Goal: Task Accomplishment & Management: Manage account settings

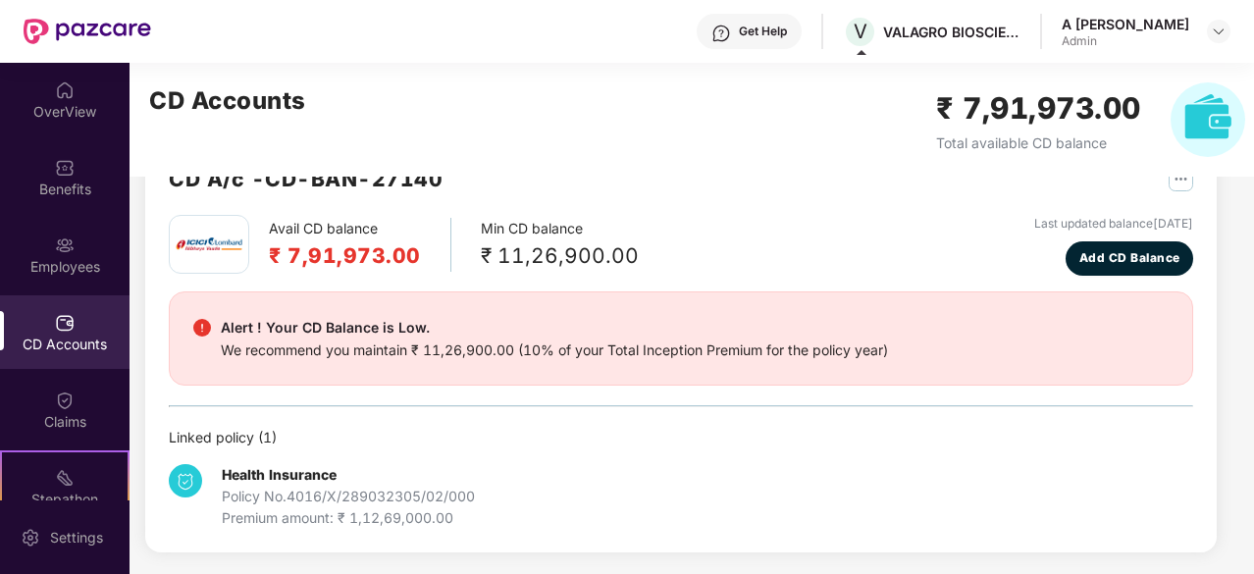
scroll to position [181, 0]
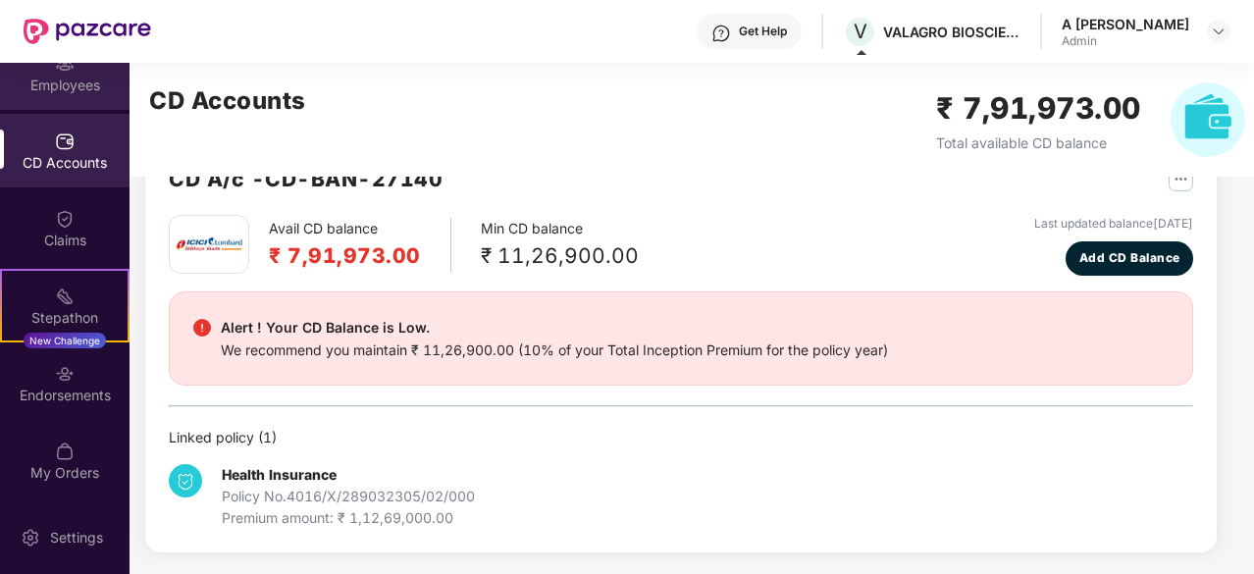
click at [71, 106] on div "Employees" at bounding box center [64, 73] width 129 height 74
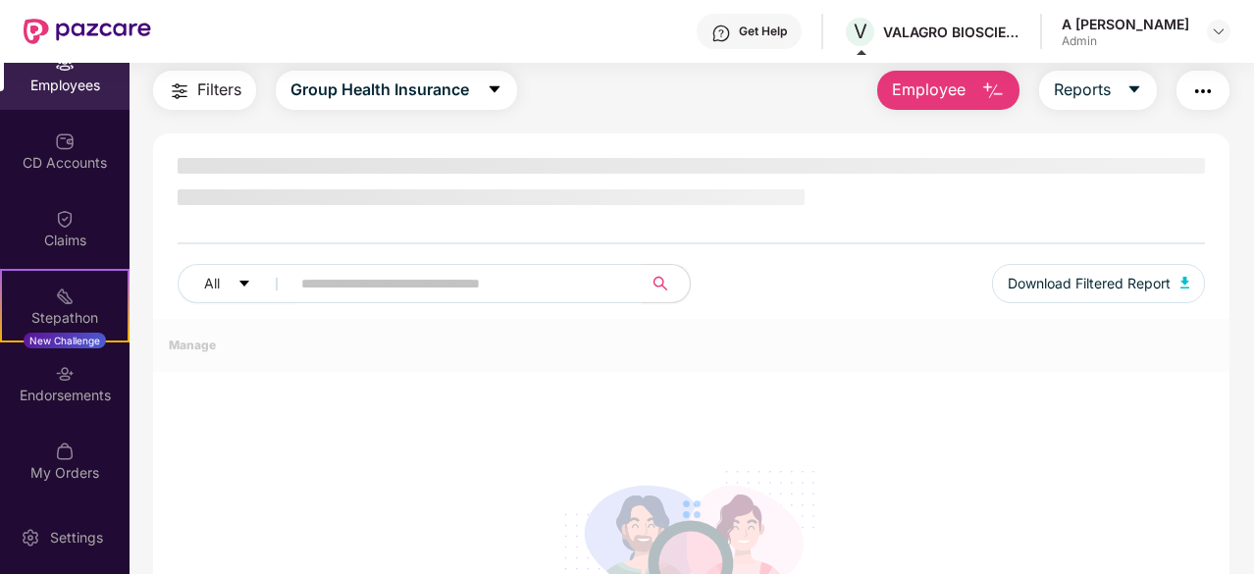
scroll to position [212, 0]
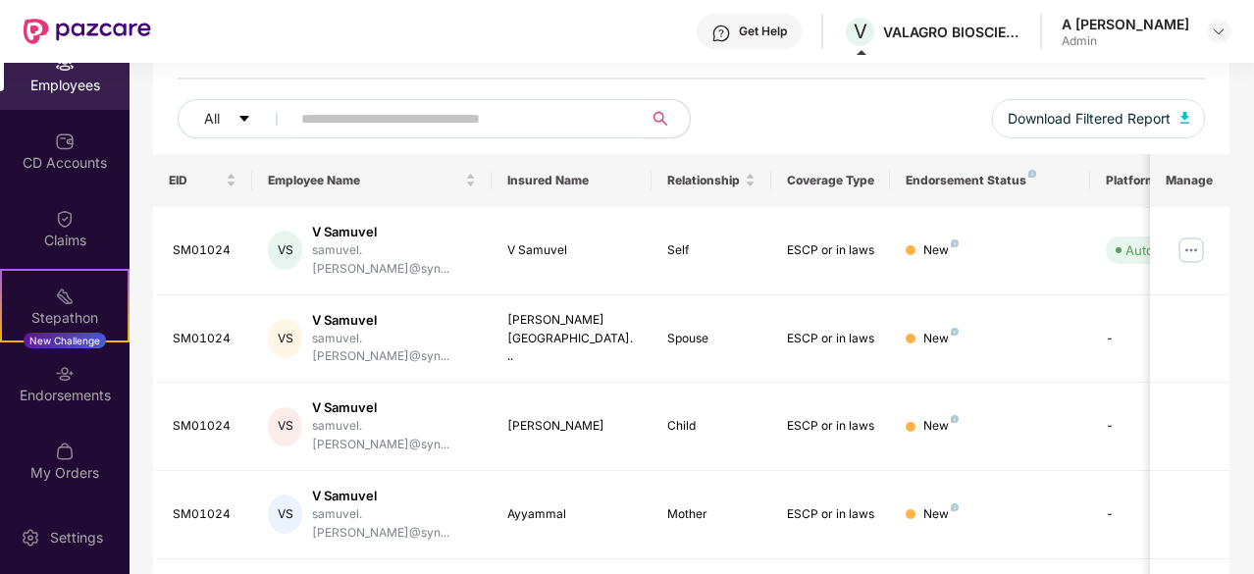
click at [69, 90] on div "Employees" at bounding box center [64, 86] width 129 height 20
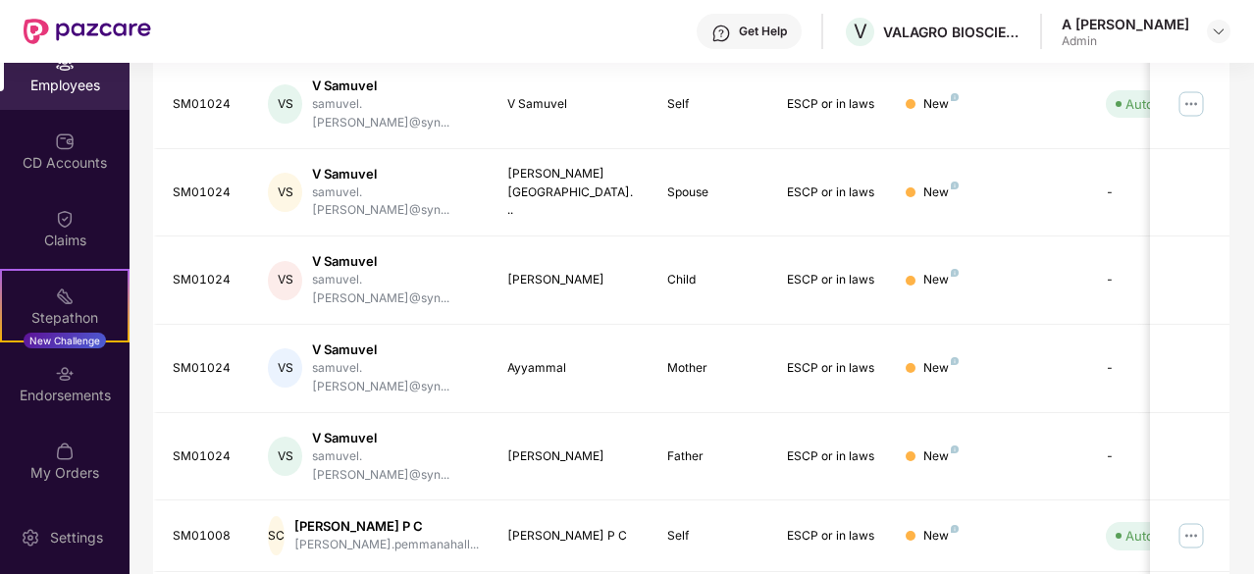
drag, startPoint x: 1230, startPoint y: 304, endPoint x: 1238, endPoint y: 361, distance: 57.4
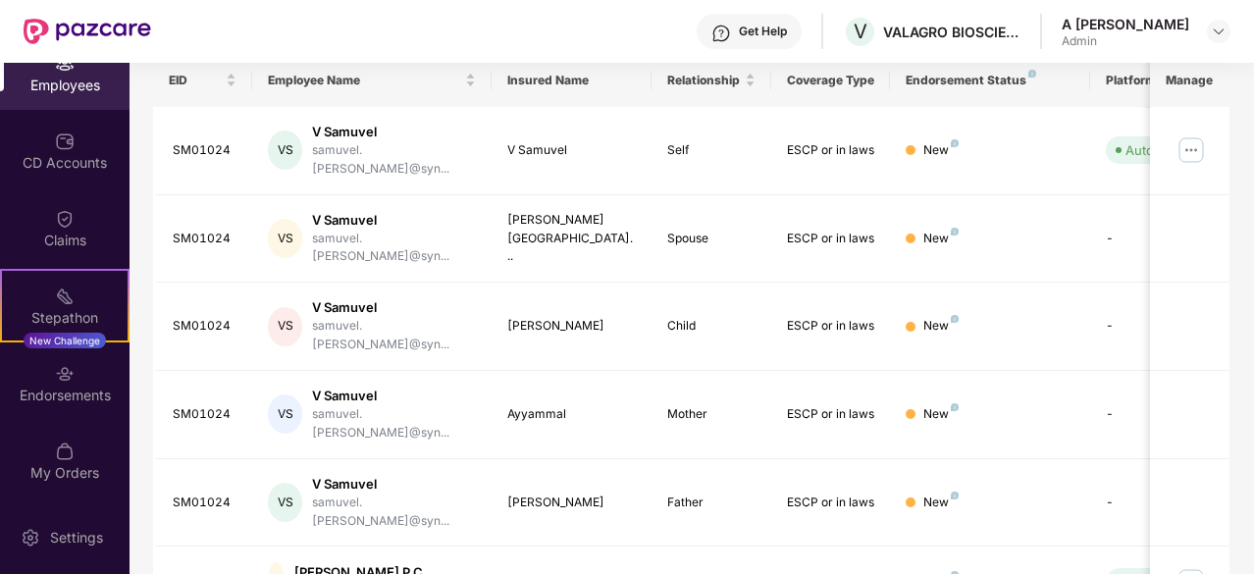
scroll to position [0, 0]
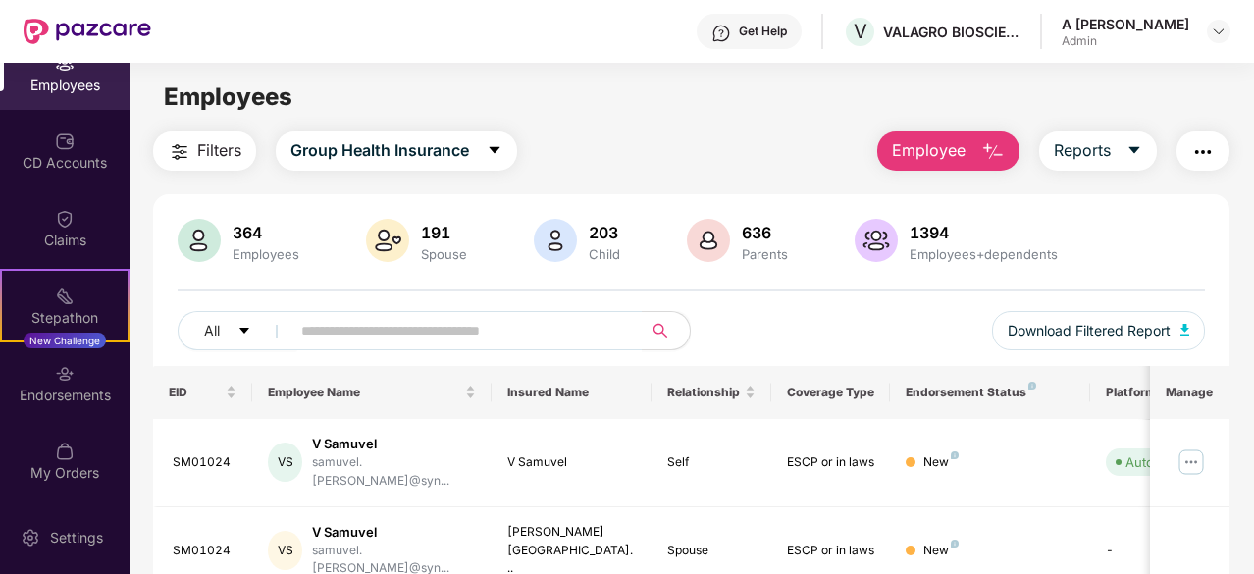
drag, startPoint x: 1234, startPoint y: 334, endPoint x: 1255, endPoint y: 117, distance: 218.7
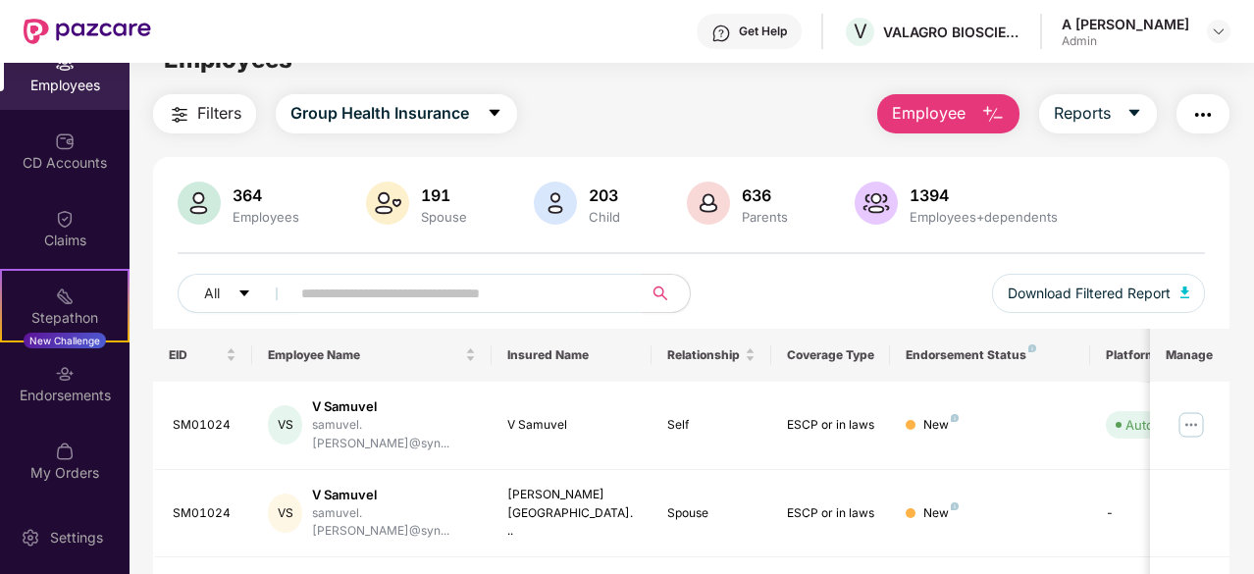
drag, startPoint x: 1210, startPoint y: 207, endPoint x: 1250, endPoint y: 329, distance: 127.8
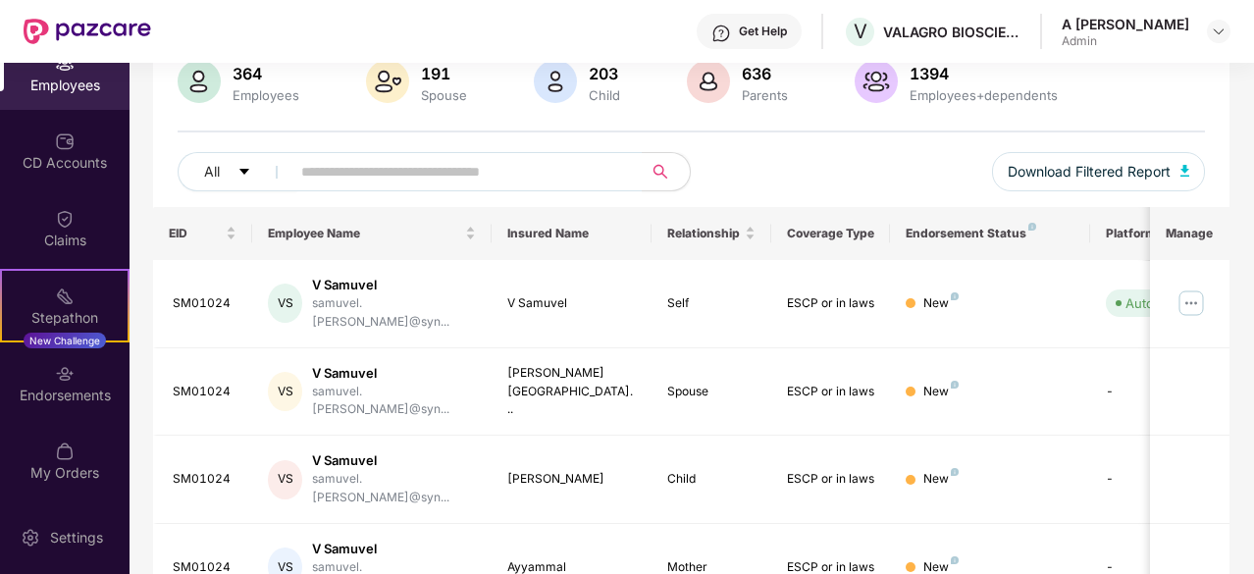
drag, startPoint x: 1238, startPoint y: 310, endPoint x: 1238, endPoint y: 393, distance: 83.4
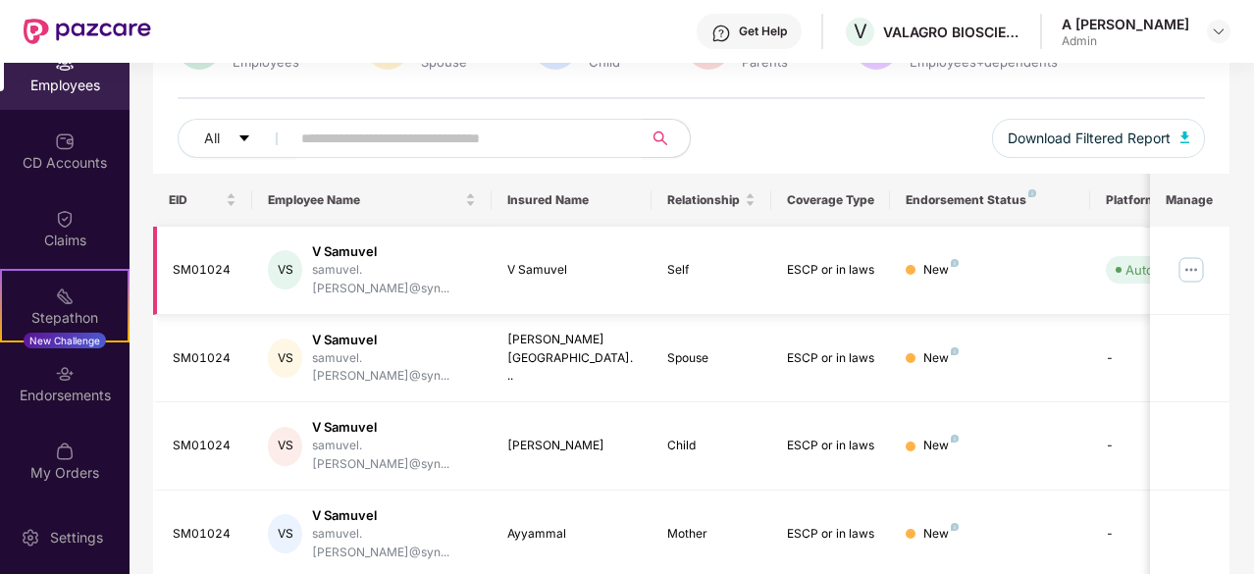
click at [1191, 268] on img at bounding box center [1190, 269] width 31 height 31
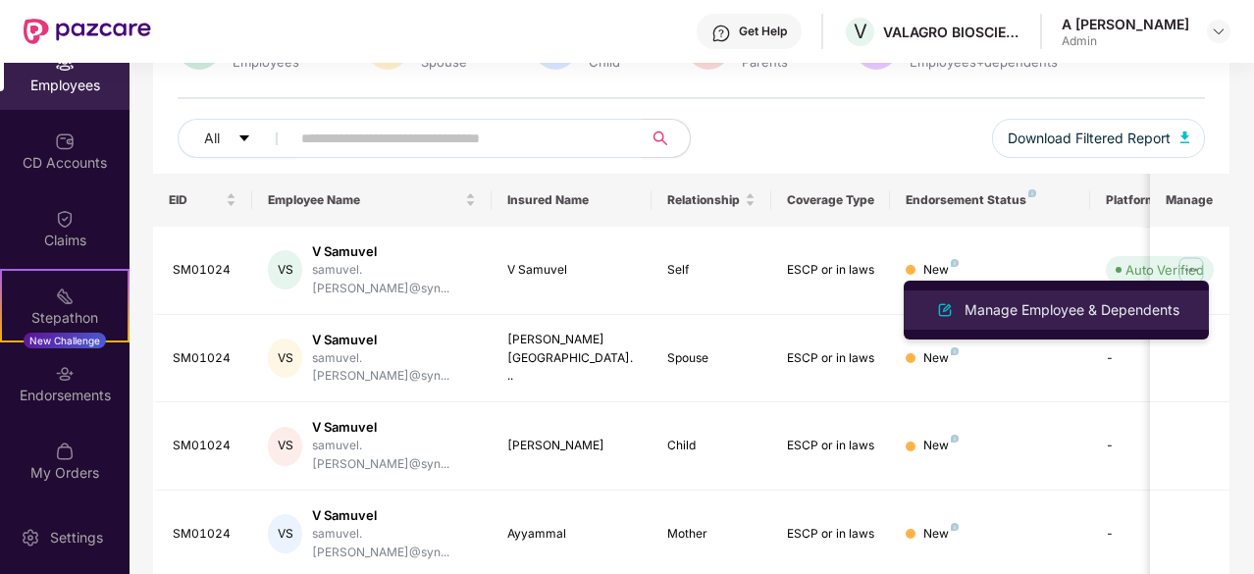
click at [1110, 315] on div "Manage Employee & Dependents" at bounding box center [1071, 310] width 223 height 22
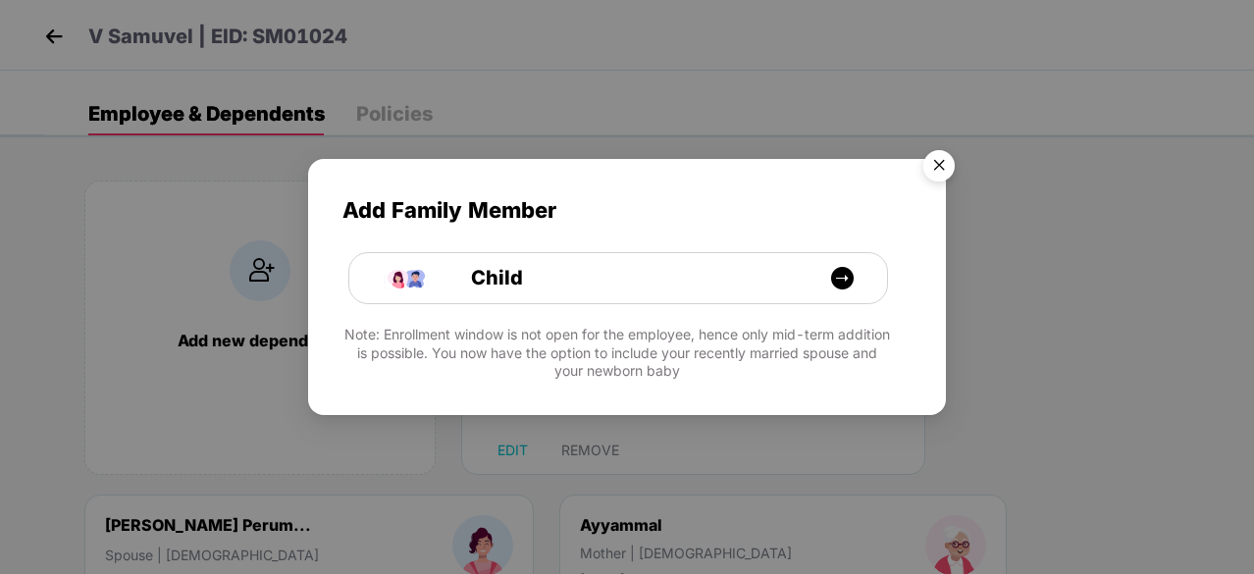
click at [939, 168] on img "Close" at bounding box center [938, 168] width 55 height 55
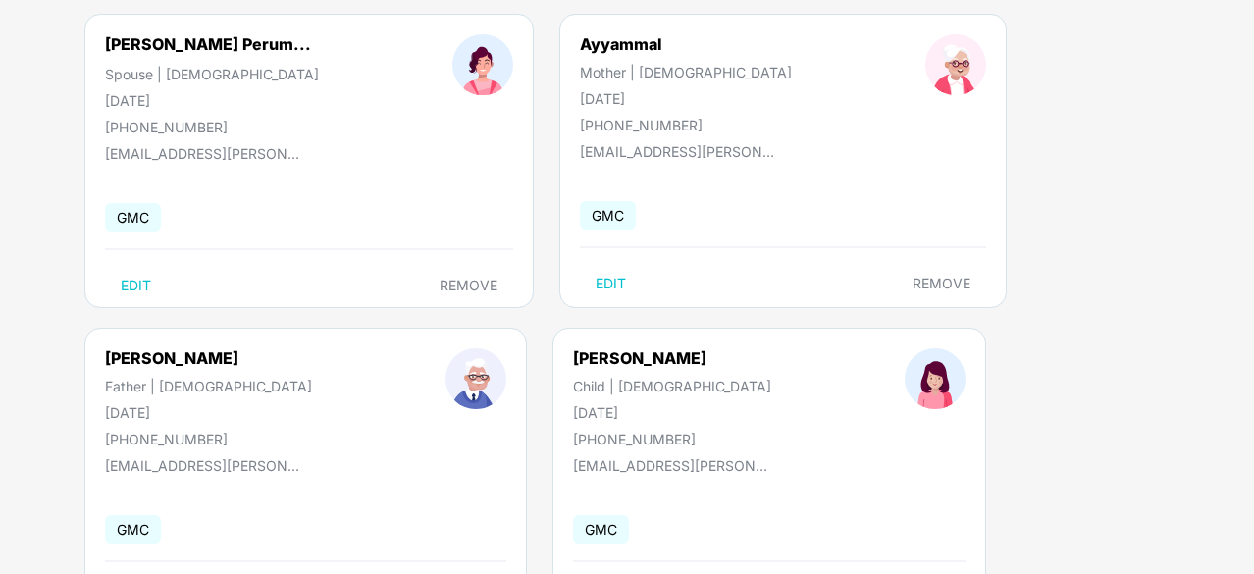
drag, startPoint x: 1255, startPoint y: 374, endPoint x: 1241, endPoint y: 473, distance: 100.0
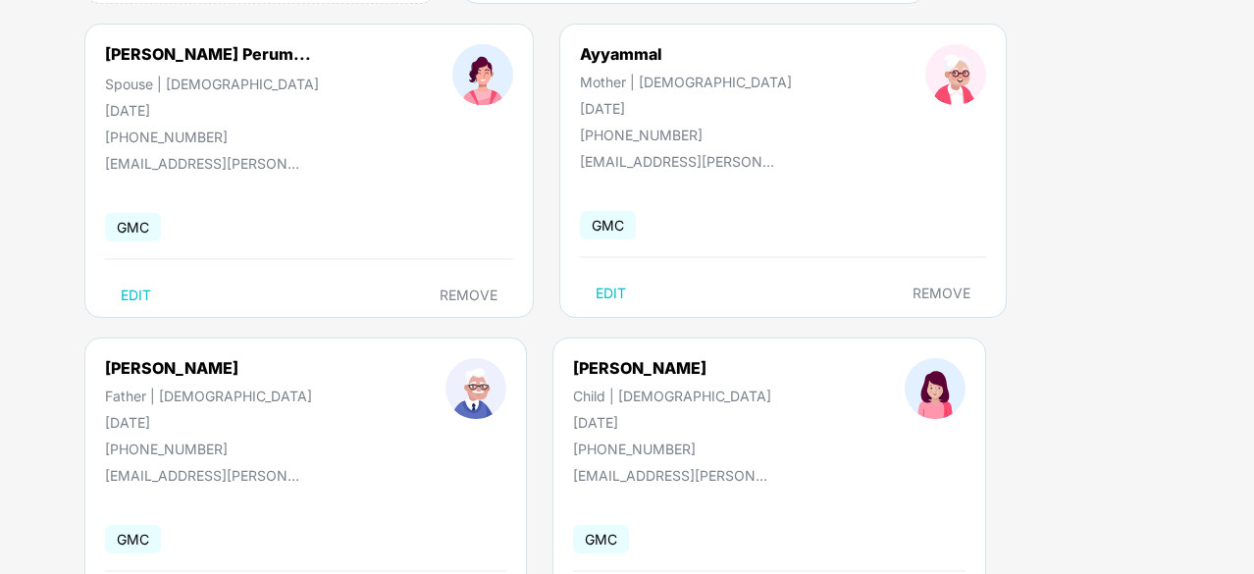
scroll to position [0, 0]
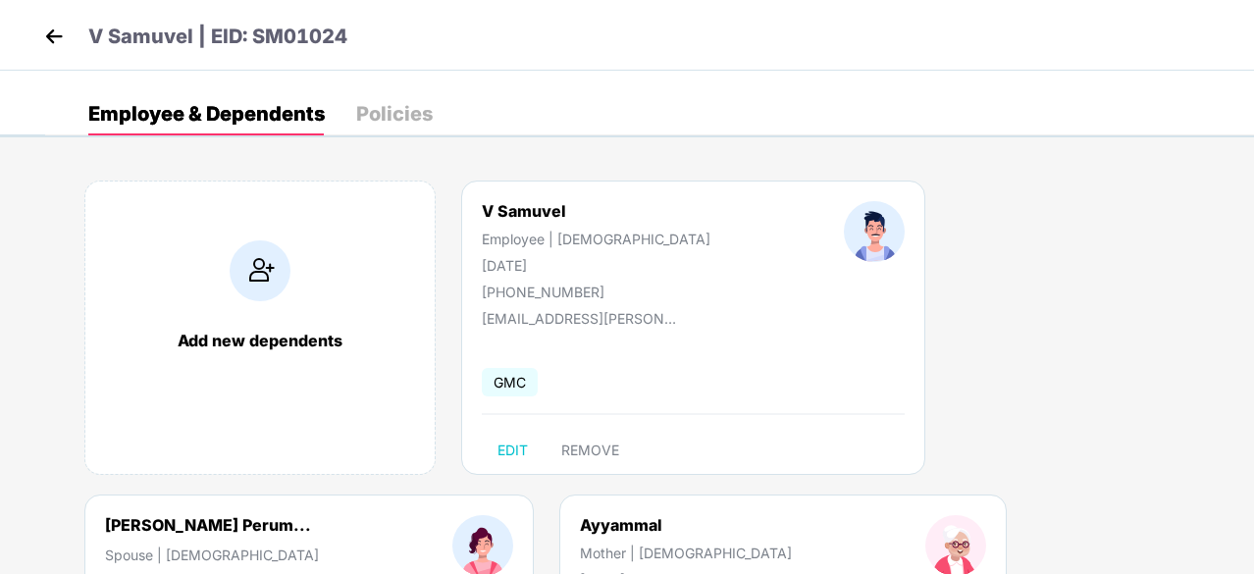
drag, startPoint x: 1176, startPoint y: 354, endPoint x: 1126, endPoint y: 47, distance: 311.1
click at [50, 41] on img at bounding box center [53, 36] width 29 height 29
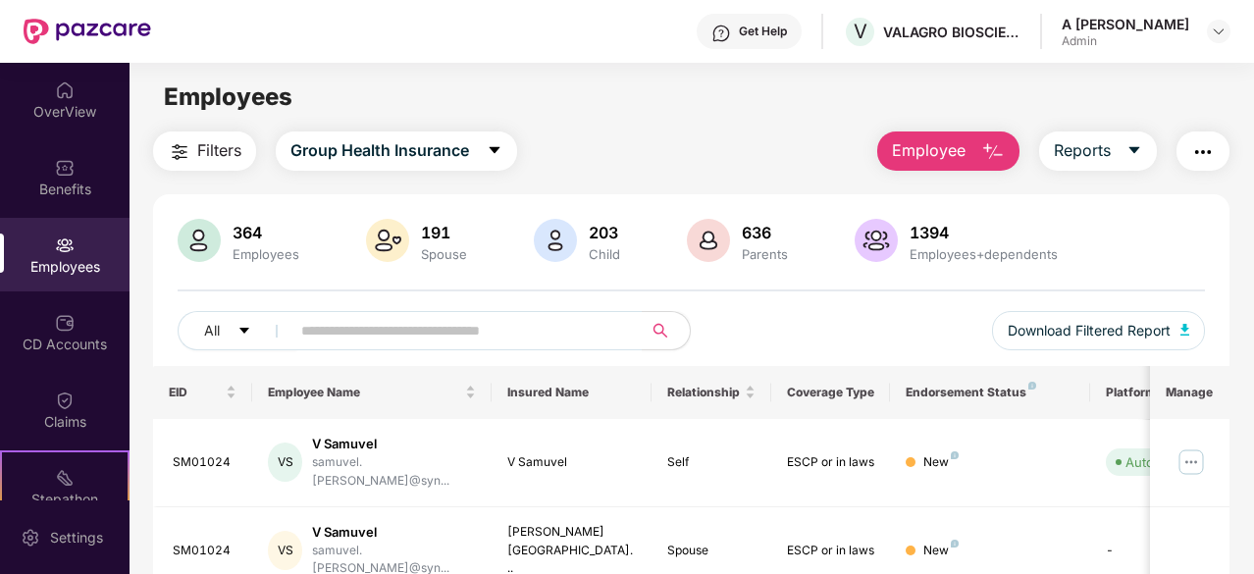
click at [867, 311] on div "All Download Filtered Report" at bounding box center [691, 338] width 1027 height 55
click at [48, 312] on div "CD Accounts" at bounding box center [64, 332] width 129 height 74
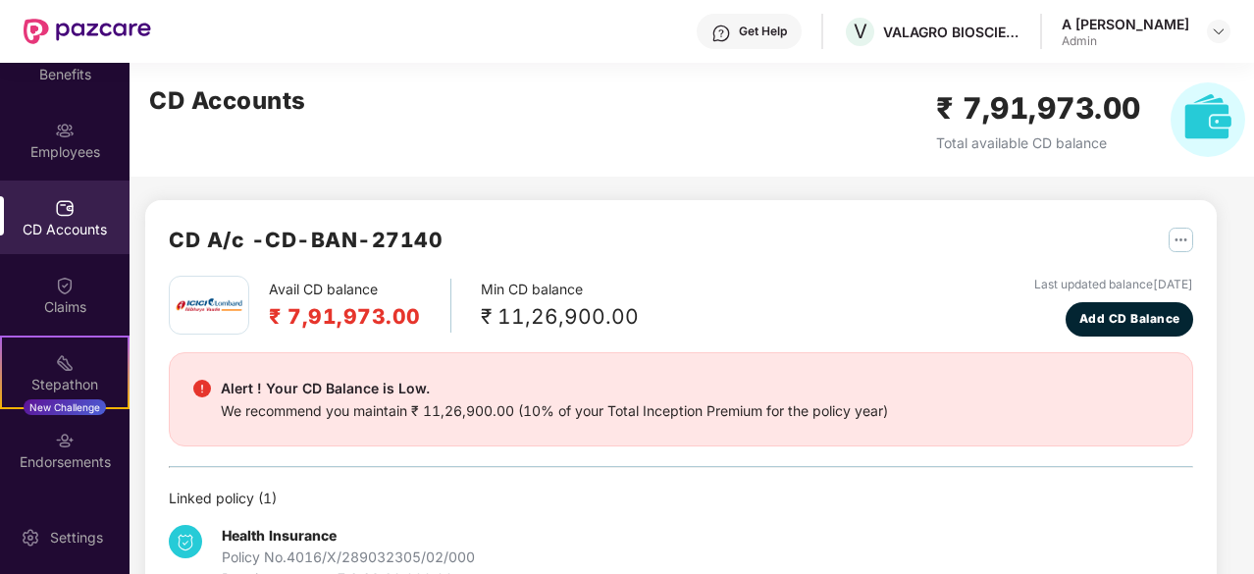
scroll to position [181, 0]
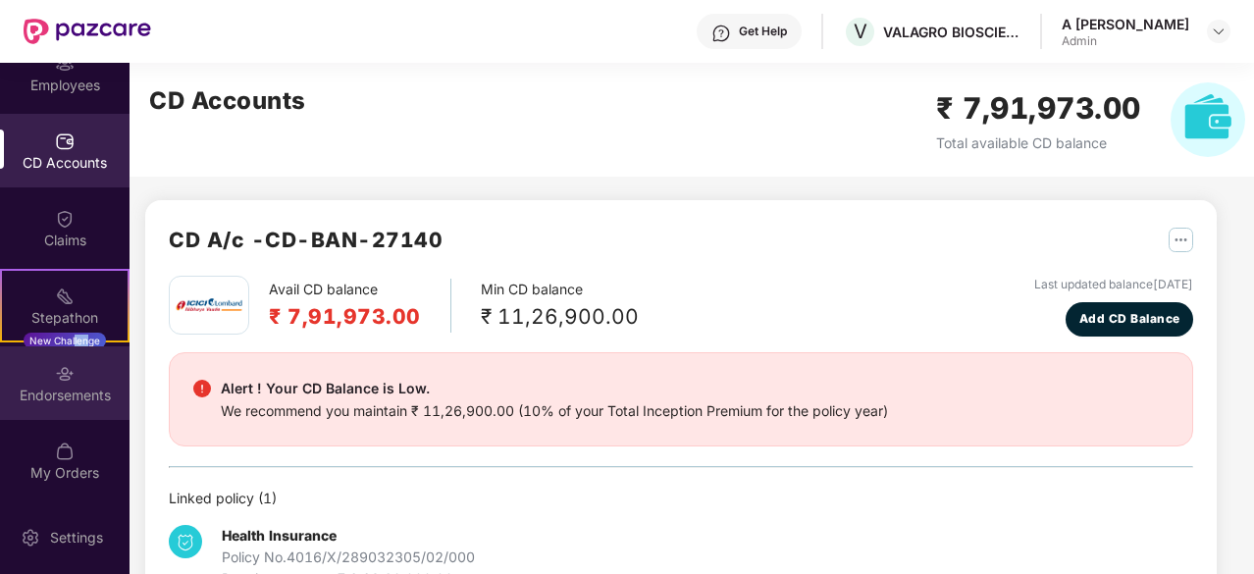
drag, startPoint x: 74, startPoint y: 338, endPoint x: 82, endPoint y: 345, distance: 11.2
click at [82, 345] on div "OverView Benefits Employees CD Accounts Claims Stepathon New Challenge Endorsem…" at bounding box center [64, 281] width 129 height 437
click at [83, 380] on div "Endorsements" at bounding box center [64, 383] width 129 height 74
